Goal: Task Accomplishment & Management: Manage account settings

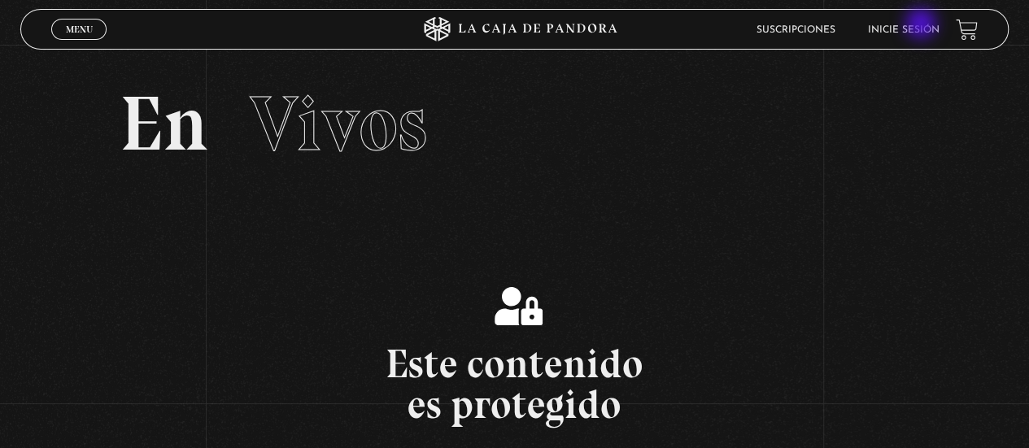
click at [922, 25] on link "Inicie sesión" at bounding box center [904, 30] width 72 height 10
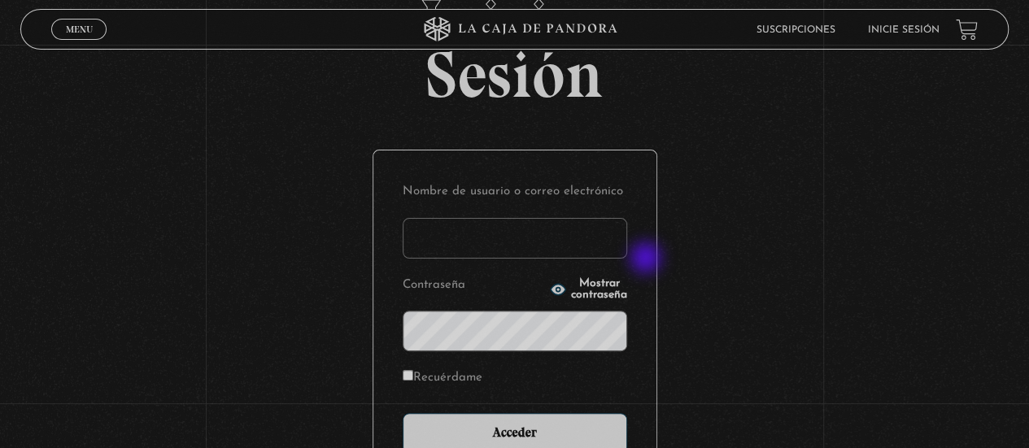
scroll to position [252, 0]
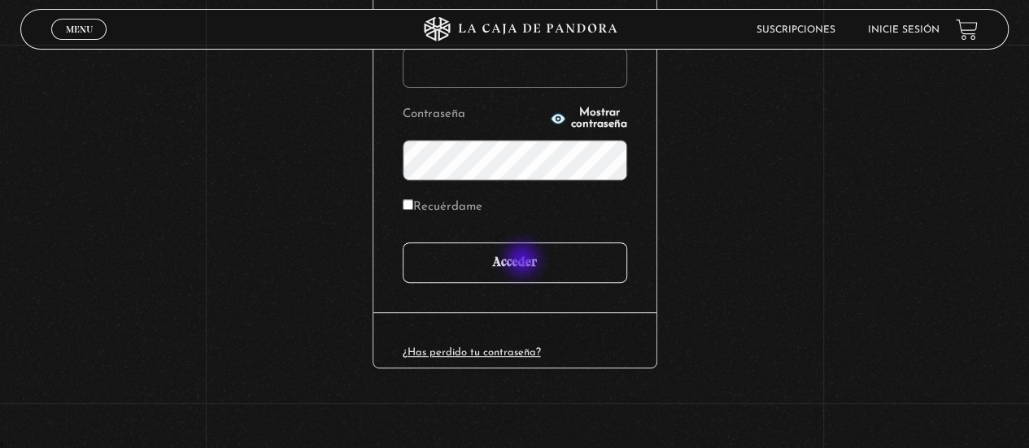
type input "adrianmolinacr@gmail.com"
click at [524, 261] on input "Acceder" at bounding box center [514, 262] width 224 height 41
